Goal: Task Accomplishment & Management: Complete application form

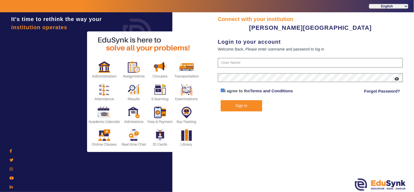
click at [244, 108] on button "Sign In" at bounding box center [241, 105] width 41 height 11
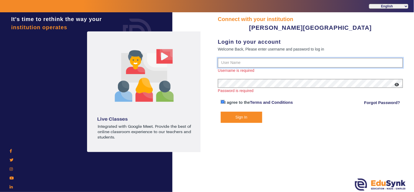
click at [250, 61] on input "text" at bounding box center [310, 63] width 185 height 10
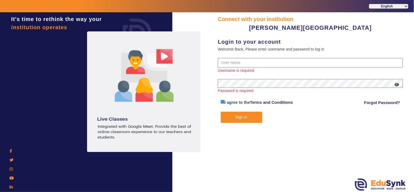
click at [306, 136] on div "Connect with your institution UDBHAV PRE SCHOOL Login to your account Welcome B…" at bounding box center [310, 102] width 207 height 181
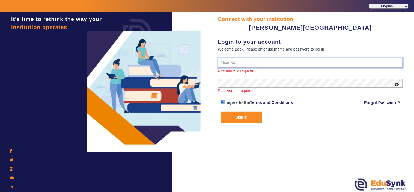
click at [279, 61] on input "text" at bounding box center [310, 63] width 185 height 10
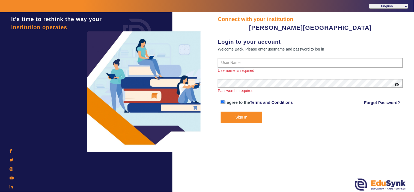
drag, startPoint x: 294, startPoint y: 126, endPoint x: 294, endPoint y: 121, distance: 4.7
click at [295, 126] on div "Connect with your institution UDBHAV PRE SCHOOL Login to your account Welcome B…" at bounding box center [310, 102] width 207 height 181
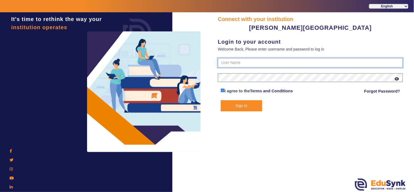
click at [258, 63] on input "text" at bounding box center [310, 63] width 185 height 10
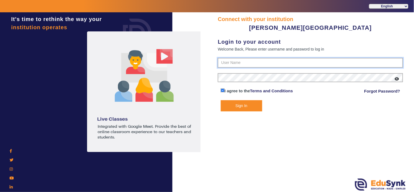
click at [242, 63] on input "text" at bounding box center [310, 63] width 185 height 10
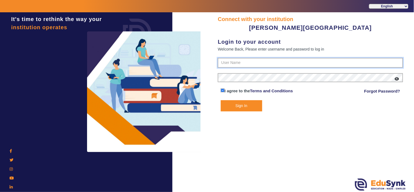
type input "9799013603"
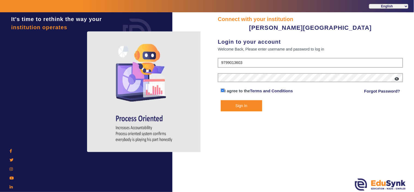
drag, startPoint x: 243, startPoint y: 59, endPoint x: 224, endPoint y: 104, distance: 48.6
click at [224, 104] on button "Sign In" at bounding box center [241, 105] width 41 height 11
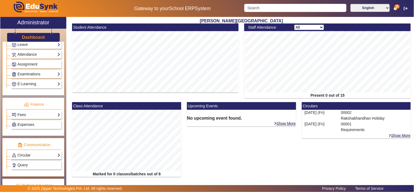
scroll to position [252, 0]
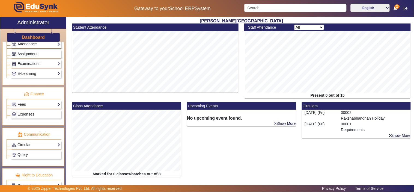
click at [22, 145] on link "Circular" at bounding box center [36, 145] width 49 height 6
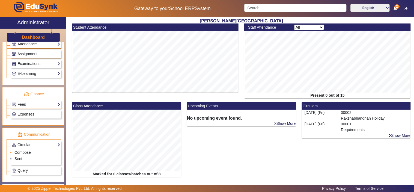
click at [22, 153] on link "Compose" at bounding box center [22, 152] width 16 height 4
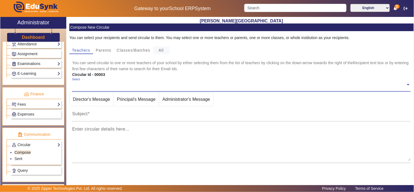
click at [162, 49] on span "All" at bounding box center [161, 50] width 5 height 4
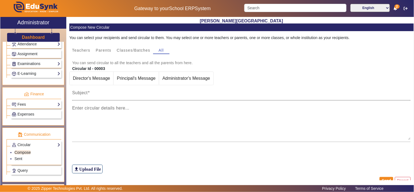
click at [116, 95] on input "Subject" at bounding box center [241, 95] width 339 height 7
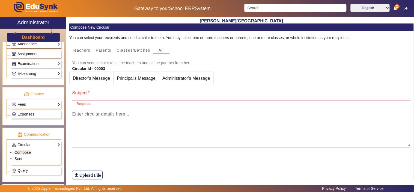
click at [111, 111] on div "Enter circular details here..." at bounding box center [241, 126] width 339 height 41
paste textarea "**Meal menu Monday to Thursday** Dear Parents Greetings ! The meal menu from 11…"
drag, startPoint x: 76, startPoint y: 115, endPoint x: 100, endPoint y: 116, distance: 24.9
click at [100, 116] on textarea "**Meal menu Monday to Thursday** Dear Parents Greetings ! The meal menu from 11…" at bounding box center [241, 129] width 339 height 33
type textarea "**Meal menu Monday to Thursday** Dear Parents Greetings ! The meal menu from 11…"
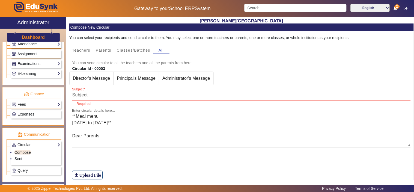
click at [98, 94] on input "Subject" at bounding box center [241, 95] width 339 height 7
paste input "Meal menu"
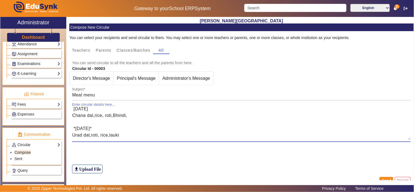
scroll to position [98, 0]
drag, startPoint x: 118, startPoint y: 136, endPoint x: 173, endPoint y: 117, distance: 58.4
click at [173, 117] on textarea "**Meal menu Monday to Thursday** Dear Parents Greetings ! The meal menu from 11…" at bounding box center [241, 123] width 339 height 33
click at [171, 139] on textarea "**Meal menu Monday to Thursday** Dear Parents Greetings ! The meal menu from 11…" at bounding box center [241, 123] width 339 height 33
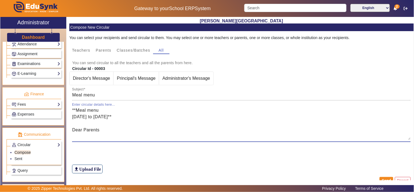
click at [168, 139] on textarea "**Meal menu Monday to Thursday** Dear Parents Greetings ! The meal menu from 11…" at bounding box center [241, 123] width 339 height 33
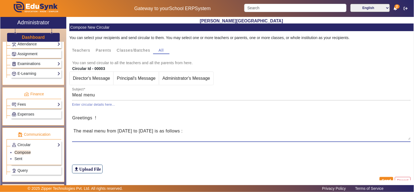
click at [119, 130] on textarea "**Meal menu Monday to Thursday** Dear Parents Greetings ! The meal menu from 11…" at bounding box center [241, 123] width 339 height 33
drag, startPoint x: 118, startPoint y: 131, endPoint x: 170, endPoint y: 132, distance: 52.1
click at [170, 132] on textarea "**Meal menu Monday to Thursday** Dear Parents Greetings ! The meal menu from 11…" at bounding box center [241, 123] width 339 height 33
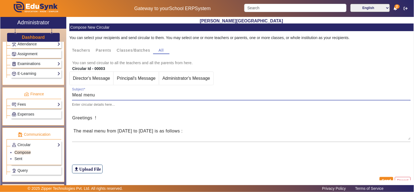
click at [119, 96] on input "Meal menu" at bounding box center [241, 95] width 339 height 7
paste input "11.08.2025 to 14.08.2025"
click at [88, 96] on input "Meal menu (11.08.2025 to 14.08.2025)" at bounding box center [241, 95] width 339 height 7
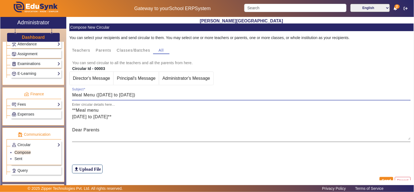
type input "Meal Menu (11.08.2025 to 14.08.2025)"
click at [100, 109] on textarea "**Meal menu Monday to Thursday** Dear Parents Greetings ! The meal menu from 11…" at bounding box center [241, 123] width 339 height 33
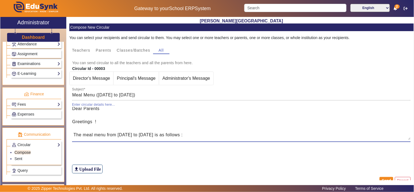
scroll to position [50, 0]
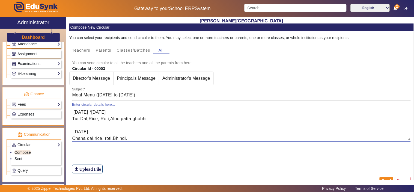
click at [73, 112] on textarea "**Meal menu Monday to Thursday** Dear Parents Greetings ! The meal menu from 11…" at bounding box center [241, 123] width 339 height 33
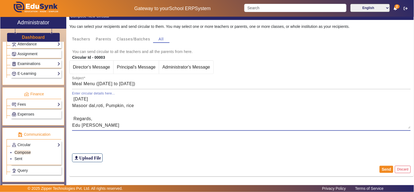
type textarea "**Meal menu Monday to Thursday** Dear Parents Greetings ! The meal menu from 11…"
click at [129, 114] on textarea "**Meal menu Monday to Thursday** Dear Parents Greetings ! The meal menu from 11…" at bounding box center [241, 112] width 339 height 33
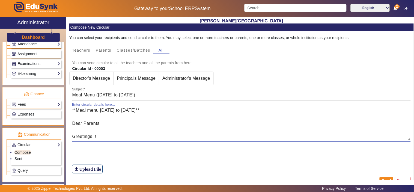
click at [148, 110] on textarea "**Meal menu Monday to Thursday** Dear Parents Greetings ! The meal menu from 11…" at bounding box center [241, 123] width 339 height 33
drag, startPoint x: 148, startPoint y: 110, endPoint x: 65, endPoint y: 110, distance: 83.2
click at [65, 110] on div "X Administrator Dashboard Administration Institution Institution Details Sessio…" at bounding box center [206, 103] width 413 height 172
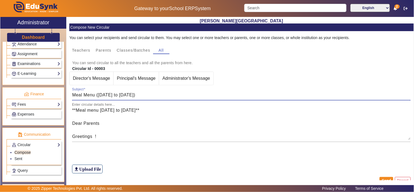
click at [125, 96] on input "Meal Menu (11.08.2025 to 14.08.2025)" at bounding box center [241, 95] width 339 height 7
click at [88, 170] on h6 "Upload File" at bounding box center [90, 168] width 22 height 5
click at [0, 0] on input "file_upload Upload File" at bounding box center [0, 0] width 0 height 0
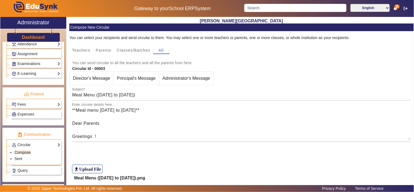
scroll to position [29, 0]
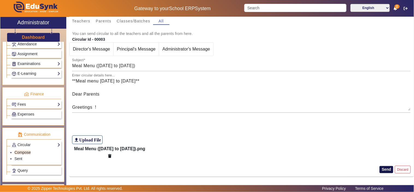
click at [380, 169] on button "Send" at bounding box center [387, 169] width 14 height 7
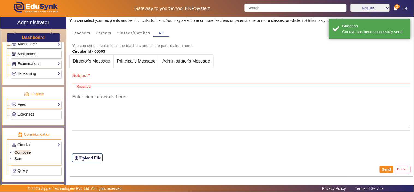
scroll to position [17, 0]
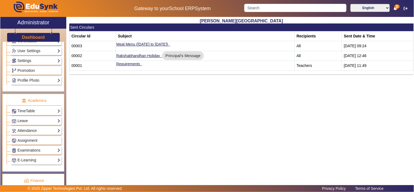
scroll to position [101, 0]
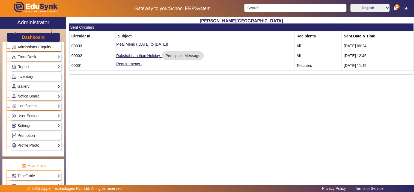
click at [27, 94] on link "Notice Board" at bounding box center [36, 96] width 49 height 6
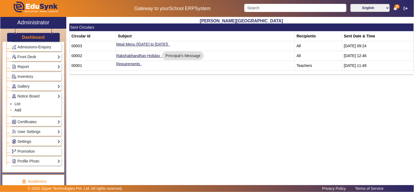
click at [16, 111] on link "Add" at bounding box center [17, 110] width 7 height 4
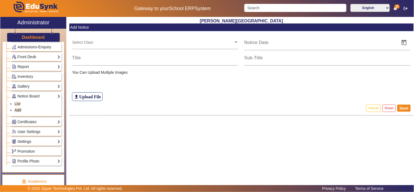
click at [109, 42] on input "text" at bounding box center [153, 42] width 162 height 5
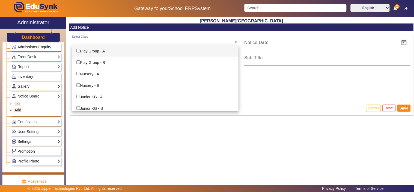
click at [80, 50] on div "Play Group - A" at bounding box center [155, 50] width 166 height 11
checkbox input "true"
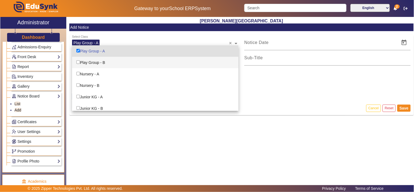
click at [77, 61] on input "Options List" at bounding box center [78, 62] width 4 height 4
checkbox input "true"
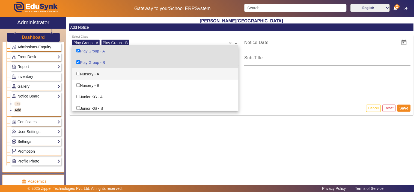
drag, startPoint x: 77, startPoint y: 70, endPoint x: 78, endPoint y: 77, distance: 6.6
click at [77, 70] on div "Nursery - A" at bounding box center [155, 73] width 166 height 11
checkbox input "true"
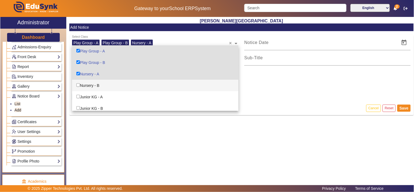
click at [77, 84] on input "Options List" at bounding box center [78, 85] width 4 height 4
checkbox input "true"
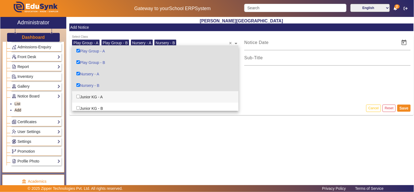
click at [79, 97] on input "Options List" at bounding box center [78, 97] width 4 height 4
checkbox input "true"
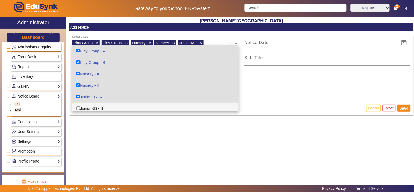
click at [77, 108] on input "Options List" at bounding box center [78, 108] width 4 height 4
checkbox input "true"
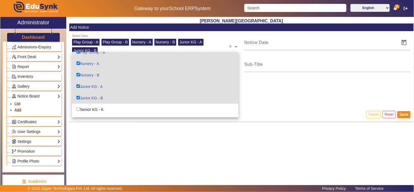
scroll to position [26, 0]
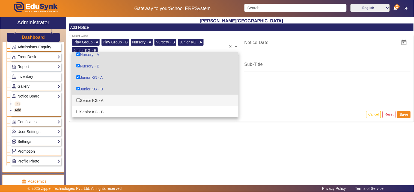
drag, startPoint x: 78, startPoint y: 98, endPoint x: 79, endPoint y: 107, distance: 8.8
click at [78, 99] on input "Options List" at bounding box center [78, 100] width 4 height 4
checkbox input "true"
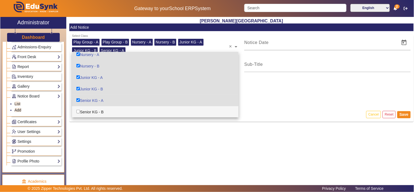
click at [78, 108] on div "Senior KG - B" at bounding box center [155, 111] width 166 height 11
checkbox input "true"
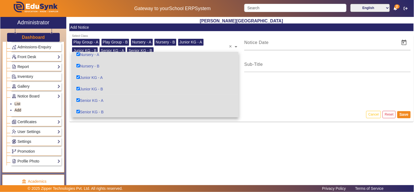
click at [320, 92] on div "file_upload Upload File" at bounding box center [241, 95] width 339 height 26
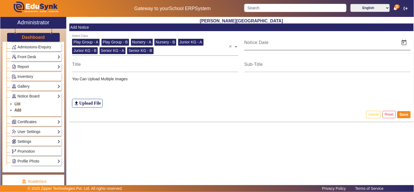
click at [361, 43] on input at bounding box center [320, 42] width 152 height 7
click at [404, 42] on span "Open calendar" at bounding box center [404, 42] width 13 height 13
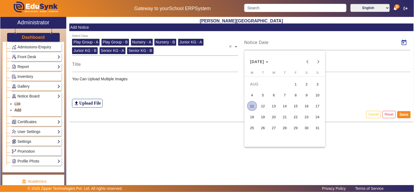
click at [252, 105] on span "11" at bounding box center [252, 106] width 10 height 10
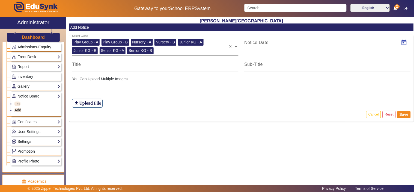
type input "[DATE]"
click at [138, 64] on input at bounding box center [155, 64] width 166 height 7
paste input "Meal Menu (11.08.2025 to 14.08.2025)"
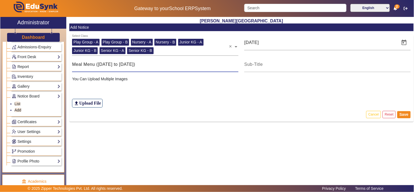
type input "Meal Menu (11.08.2025 to 14.08.2025)"
click at [169, 90] on div "file_upload Upload File" at bounding box center [241, 95] width 339 height 26
click at [91, 103] on h6 "Upload File" at bounding box center [90, 102] width 22 height 5
click at [0, 0] on input "file_upload Upload File" at bounding box center [0, 0] width 0 height 0
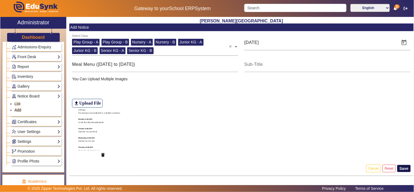
click at [405, 168] on button "Save" at bounding box center [403, 168] width 13 height 7
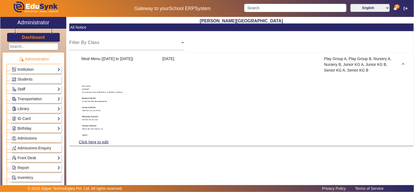
scroll to position [151, 0]
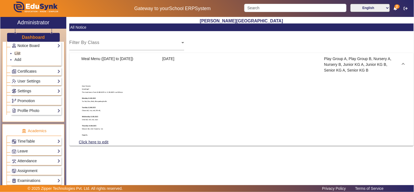
click at [32, 46] on link "Notice Board" at bounding box center [36, 46] width 49 height 6
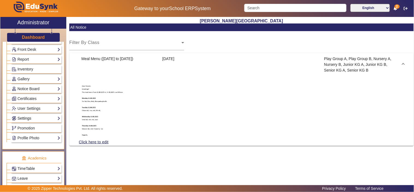
scroll to position [0, 0]
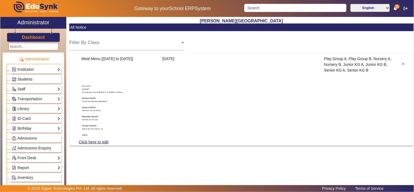
click at [31, 79] on span "Students" at bounding box center [24, 79] width 15 height 4
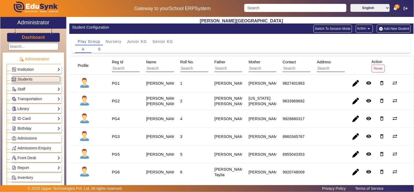
click at [330, 27] on button "Switch To Session Mode" at bounding box center [333, 29] width 38 height 8
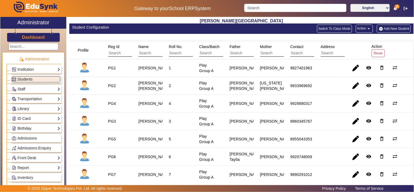
click at [113, 45] on span "Reg Id" at bounding box center [113, 46] width 11 height 4
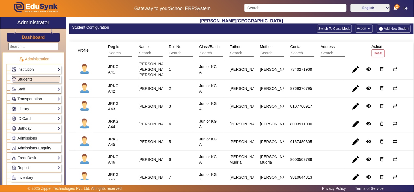
click at [113, 45] on span "Reg Id" at bounding box center [113, 46] width 11 height 4
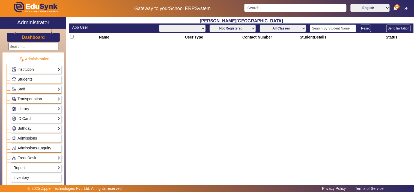
select select "All"
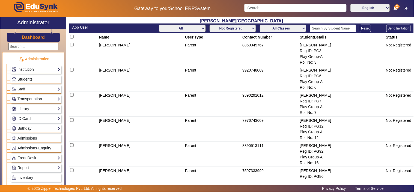
click at [22, 77] on span "Students" at bounding box center [24, 79] width 15 height 4
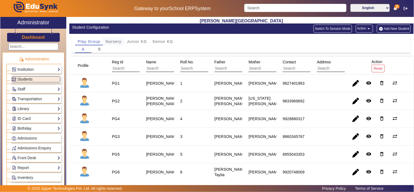
click at [113, 40] on span "Nursery" at bounding box center [114, 42] width 16 height 4
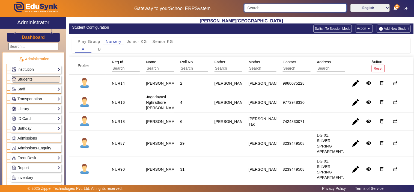
click at [285, 8] on input "Search" at bounding box center [295, 8] width 102 height 8
type input "anvika"
drag, startPoint x: 261, startPoint y: 4, endPoint x: 237, endPoint y: 8, distance: 24.8
click at [237, 8] on div "Gateway to your School ERP System anvika English हिंदी (Hindi) ಕನ್ನಡ (Kannada) …" at bounding box center [206, 8] width 413 height 17
click at [388, 28] on button "Add New Student" at bounding box center [394, 29] width 34 height 8
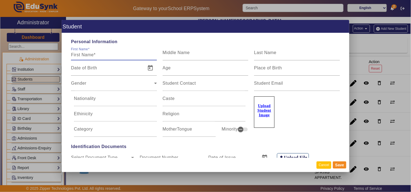
click at [320, 165] on button "Cancel" at bounding box center [324, 164] width 15 height 7
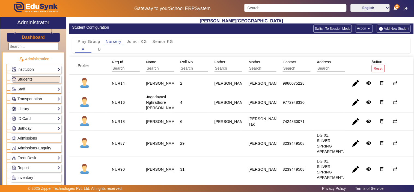
click at [393, 27] on button "Add New Student" at bounding box center [394, 29] width 34 height 8
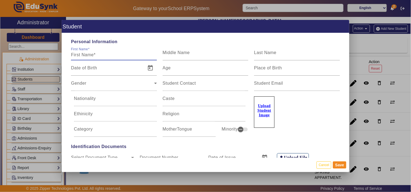
click at [91, 58] on input "First Name" at bounding box center [114, 55] width 86 height 7
type input "Anvica"
type input "Agrawal"
click at [148, 68] on span "Open calendar" at bounding box center [150, 67] width 13 height 13
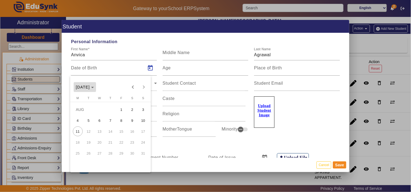
click at [90, 85] on span "[DATE]" at bounding box center [83, 87] width 14 height 4
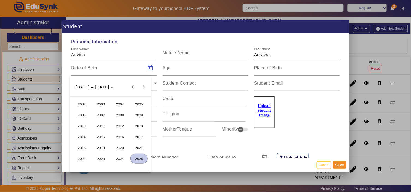
click at [81, 158] on span "2022" at bounding box center [81, 159] width 17 height 10
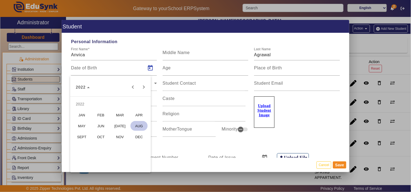
click at [136, 124] on span "AUG" at bounding box center [138, 126] width 17 height 10
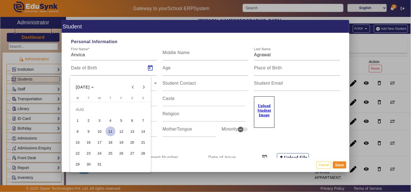
click at [77, 152] on span "22" at bounding box center [78, 153] width 10 height 10
type input "[DATE]"
type input "2 Yrs, 11 Months, 20 Days"
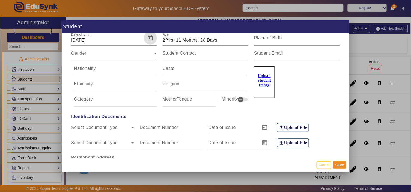
scroll to position [50, 0]
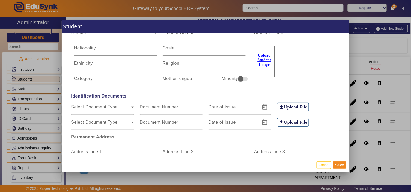
click at [196, 61] on div "Religion" at bounding box center [204, 63] width 83 height 15
type input "[DEMOGRAPHIC_DATA]"
click at [83, 139] on div "Permanent Address" at bounding box center [113, 137] width 91 height 7
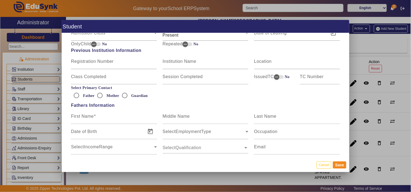
scroll to position [303, 0]
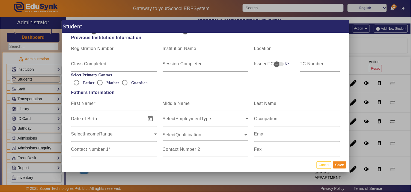
click at [89, 104] on mat-label "First Name" at bounding box center [82, 103] width 23 height 5
click at [89, 104] on input "First Name" at bounding box center [114, 105] width 86 height 7
type input "A"
type input "[PERSON_NAME]"
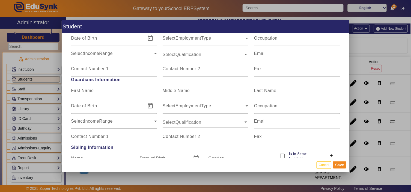
scroll to position [455, 0]
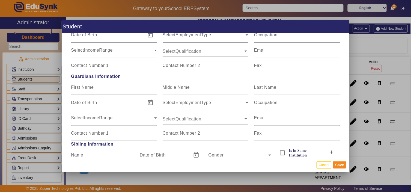
type input "Agrawal"
click at [87, 86] on mat-label "First Name" at bounding box center [82, 87] width 23 height 5
click at [87, 86] on input "First Name" at bounding box center [114, 89] width 86 height 7
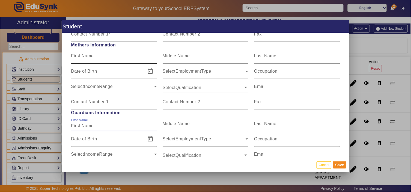
scroll to position [404, 0]
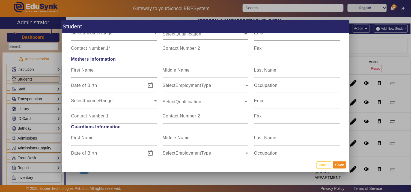
click at [85, 68] on mat-label "First Name" at bounding box center [82, 70] width 23 height 5
click at [85, 69] on input "First Name" at bounding box center [114, 72] width 86 height 7
type input "[PERSON_NAME]"
type input "Agrawal"
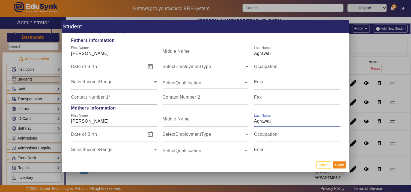
scroll to position [303, 0]
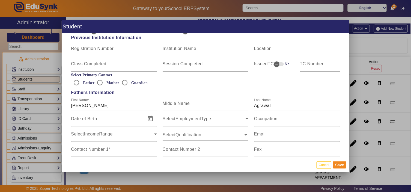
click at [100, 150] on mat-label "Contact Number 1" at bounding box center [90, 149] width 38 height 5
click at [100, 150] on input "Contact Number 1" at bounding box center [114, 151] width 86 height 7
type input "8619015622"
click at [96, 81] on input "Mother" at bounding box center [99, 82] width 11 height 11
radio input "true"
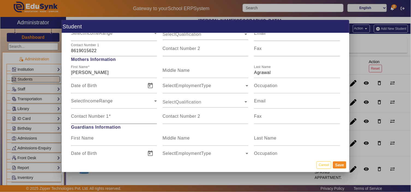
scroll to position [404, 0]
click at [91, 116] on mat-label "Contact Number 1" at bounding box center [90, 116] width 38 height 5
click at [91, 116] on input "Contact Number 1" at bounding box center [114, 118] width 86 height 7
type input "7568204820"
click at [340, 164] on button "Save" at bounding box center [339, 164] width 13 height 7
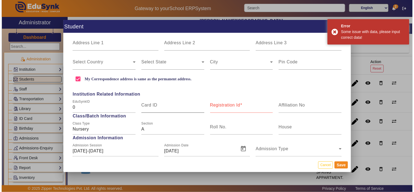
scroll to position [151, 0]
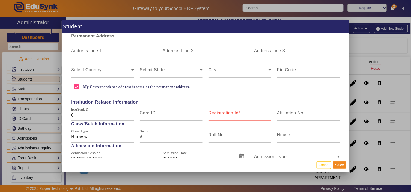
click at [221, 111] on mat-label "Registration Id" at bounding box center [223, 113] width 30 height 5
click at [221, 112] on input "Registration Id" at bounding box center [239, 115] width 63 height 7
type input "NUR97"
click at [339, 163] on button "Save" at bounding box center [339, 164] width 13 height 7
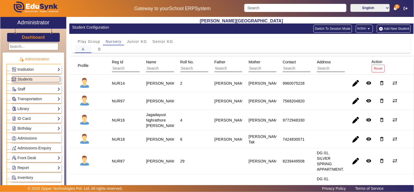
click at [84, 49] on span "A" at bounding box center [83, 49] width 3 height 4
click at [392, 100] on mat-icon "sync_alt" at bounding box center [394, 100] width 5 height 5
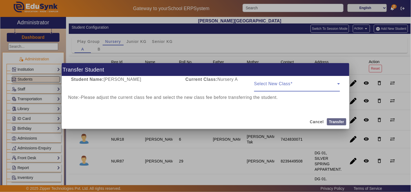
click at [288, 84] on span at bounding box center [295, 86] width 83 height 7
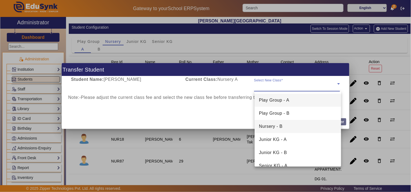
click at [277, 127] on span "Nursery - B" at bounding box center [270, 126] width 23 height 7
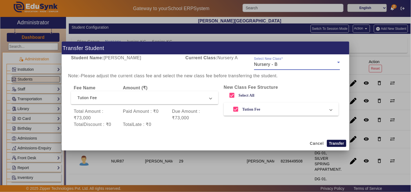
click at [339, 143] on button "Transfer" at bounding box center [336, 143] width 19 height 7
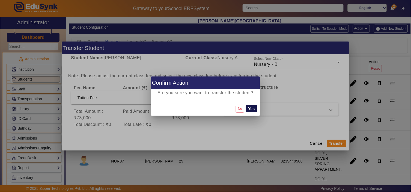
click at [253, 106] on button "Yes" at bounding box center [251, 108] width 11 height 7
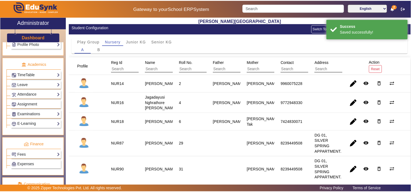
scroll to position [252, 0]
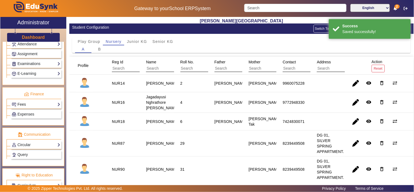
click at [23, 104] on link "Fees" at bounding box center [36, 104] width 49 height 6
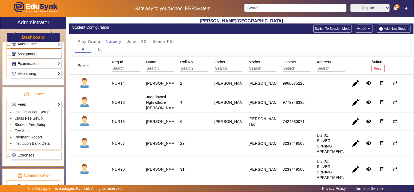
click at [26, 126] on link "Student Fee Setup" at bounding box center [30, 124] width 32 height 4
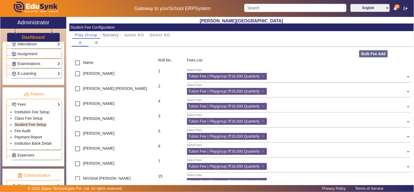
drag, startPoint x: 115, startPoint y: 36, endPoint x: 104, endPoint y: 42, distance: 12.6
click at [115, 36] on span "Nursery" at bounding box center [111, 35] width 16 height 4
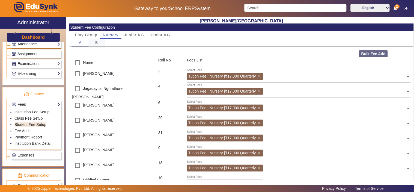
click at [98, 42] on span "B" at bounding box center [96, 43] width 3 height 4
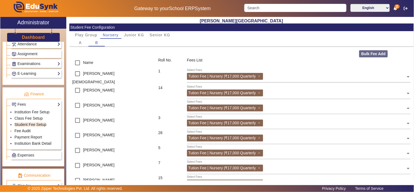
click at [26, 132] on link "Fee Audit" at bounding box center [22, 131] width 16 height 4
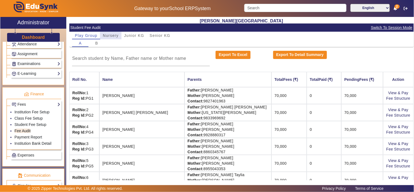
click at [114, 34] on span "Nursery" at bounding box center [111, 36] width 16 height 4
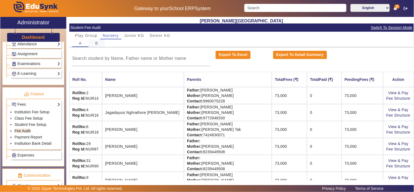
click at [94, 43] on div "B" at bounding box center [96, 43] width 16 height 8
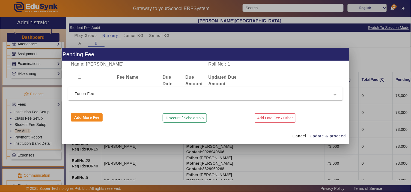
click at [222, 92] on span "Tution Fee" at bounding box center [204, 93] width 259 height 7
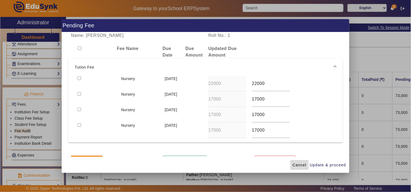
click at [300, 164] on span "Cancel" at bounding box center [300, 165] width 14 height 6
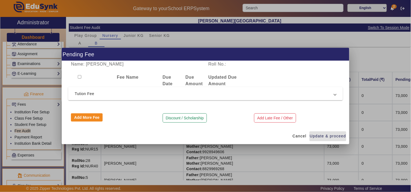
click at [166, 93] on span "Tution Fee" at bounding box center [204, 93] width 259 height 7
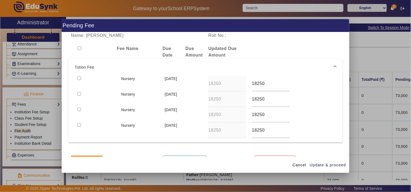
click at [78, 48] on input "checkbox" at bounding box center [80, 48] width 4 height 4
checkbox input "true"
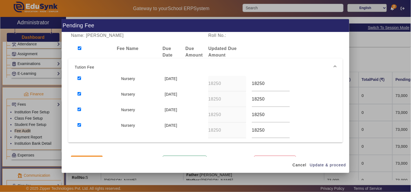
checkbox input "true"
click at [231, 85] on div "Nursery [DATE] 18250 18250" at bounding box center [205, 84] width 261 height 16
type input "22000"
type input "17000"
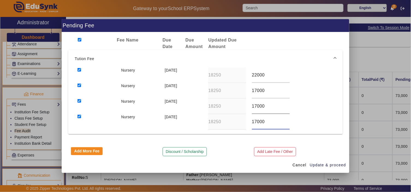
scroll to position [13, 0]
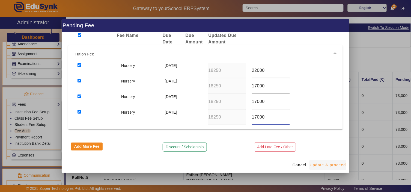
type input "17000"
click at [335, 165] on span "Update & proceed" at bounding box center [328, 165] width 36 height 6
type input "22000"
type input "17000"
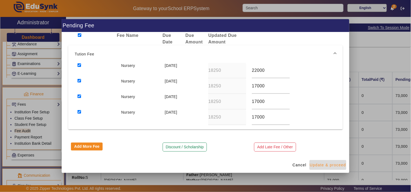
type input "17000"
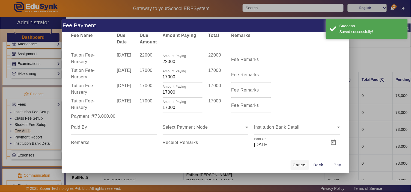
click at [299, 165] on span "Cancel" at bounding box center [300, 165] width 14 height 6
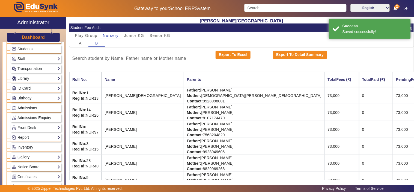
scroll to position [0, 0]
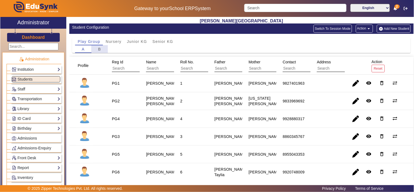
click at [101, 48] on span "B" at bounding box center [99, 49] width 3 height 4
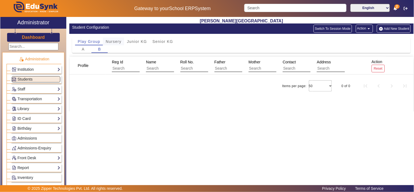
click at [116, 41] on span "Nursery" at bounding box center [114, 42] width 16 height 4
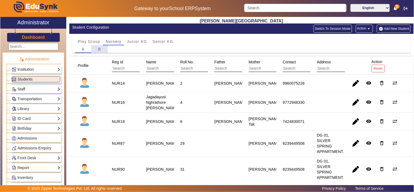
click at [102, 47] on div "B" at bounding box center [99, 49] width 16 height 8
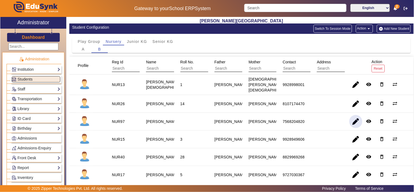
click at [353, 119] on span "button" at bounding box center [355, 121] width 13 height 13
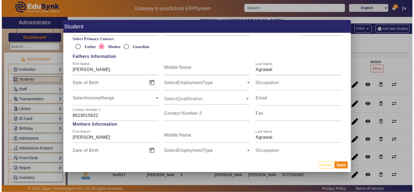
scroll to position [354, 0]
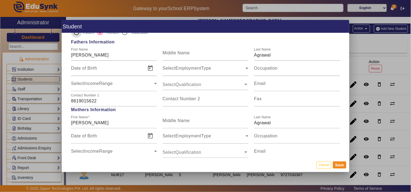
click at [77, 34] on input "Father" at bounding box center [76, 32] width 11 height 11
radio input "true"
click at [342, 165] on button "Save" at bounding box center [339, 164] width 13 height 7
